Goal: Check status: Check status

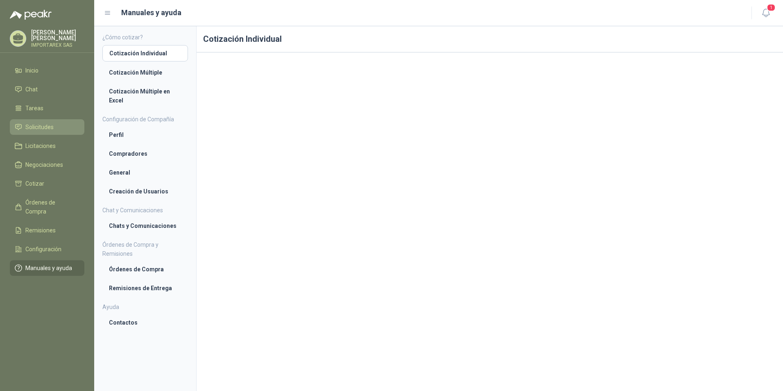
click at [55, 125] on li "Solicitudes" at bounding box center [47, 126] width 65 height 9
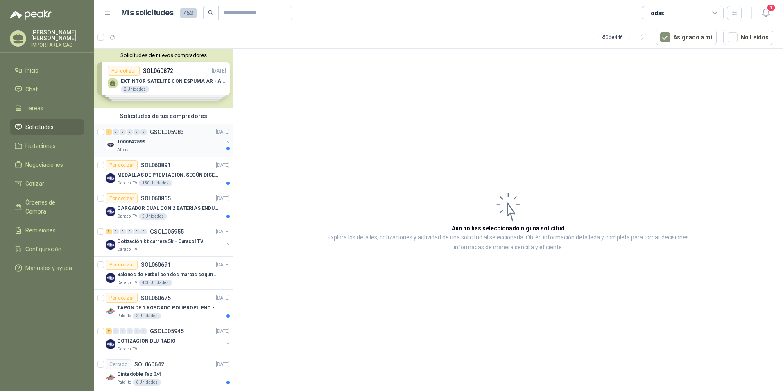
click at [149, 142] on div "1000642599" at bounding box center [170, 142] width 106 height 10
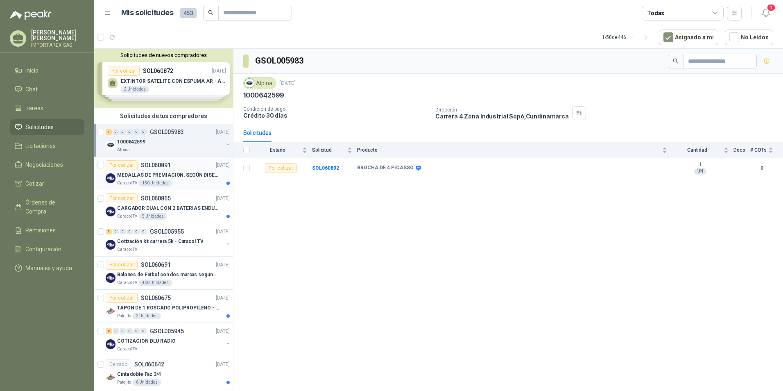
click at [203, 181] on div "Caracol TV 150 Unidades" at bounding box center [173, 183] width 113 height 7
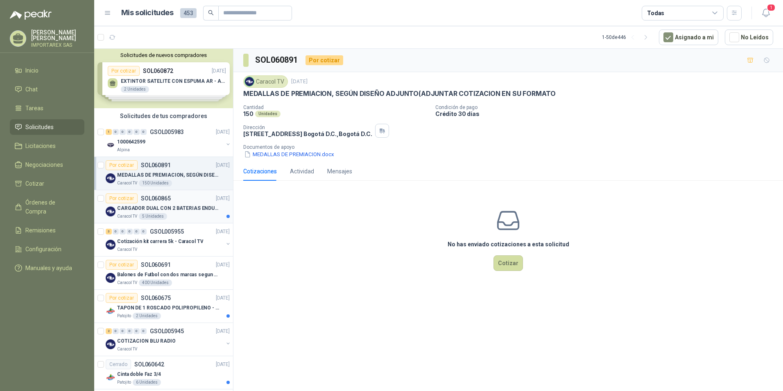
click at [193, 217] on div "Caracol TV 5 Unidades" at bounding box center [173, 216] width 113 height 7
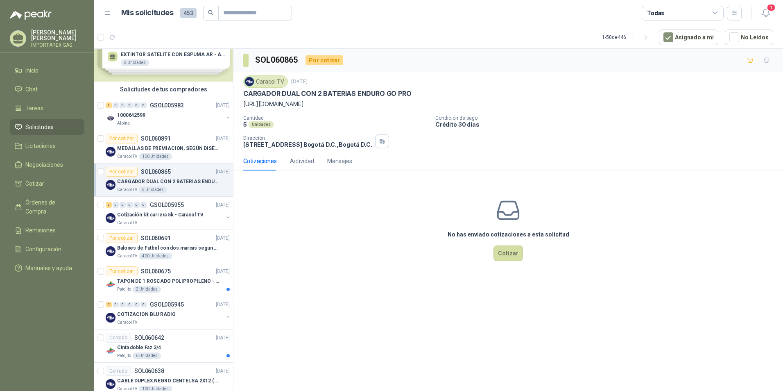
scroll to position [41, 0]
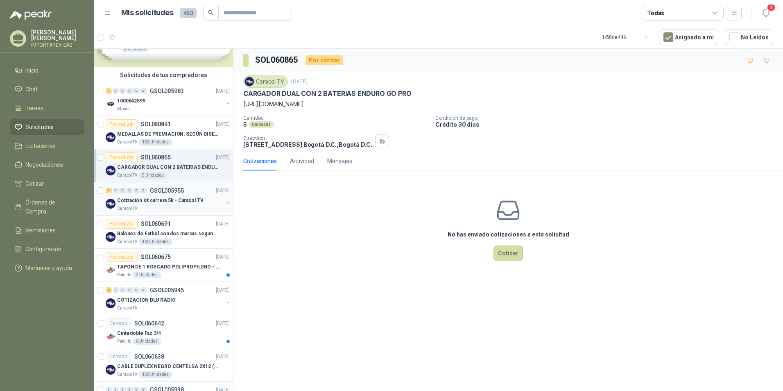
click at [194, 213] on div "3 0 0 0 0 0 GSOL005955 [DATE] Cotización kit carrera 5k - Caracol TV Caracol TV" at bounding box center [163, 198] width 139 height 33
click at [182, 191] on p "GSOL005955" at bounding box center [167, 190] width 34 height 6
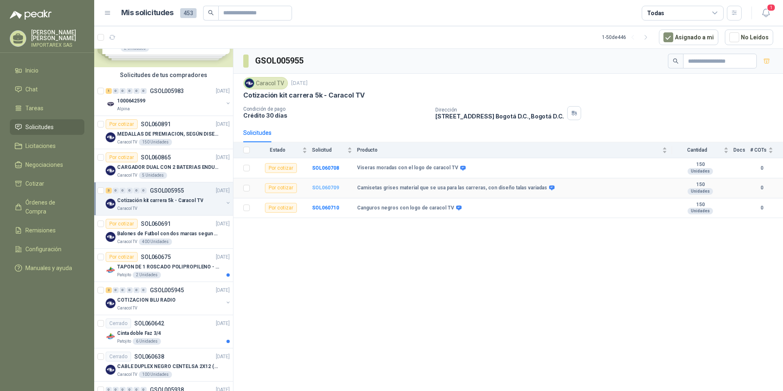
click at [323, 188] on b "SOL060709" at bounding box center [325, 188] width 27 height 6
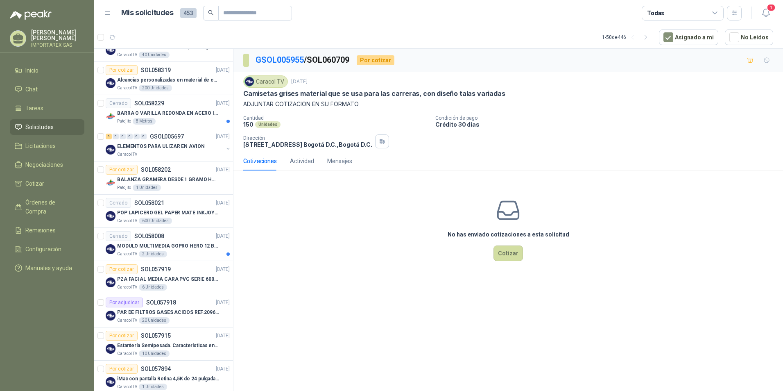
scroll to position [1064, 0]
